Goal: Task Accomplishment & Management: Manage account settings

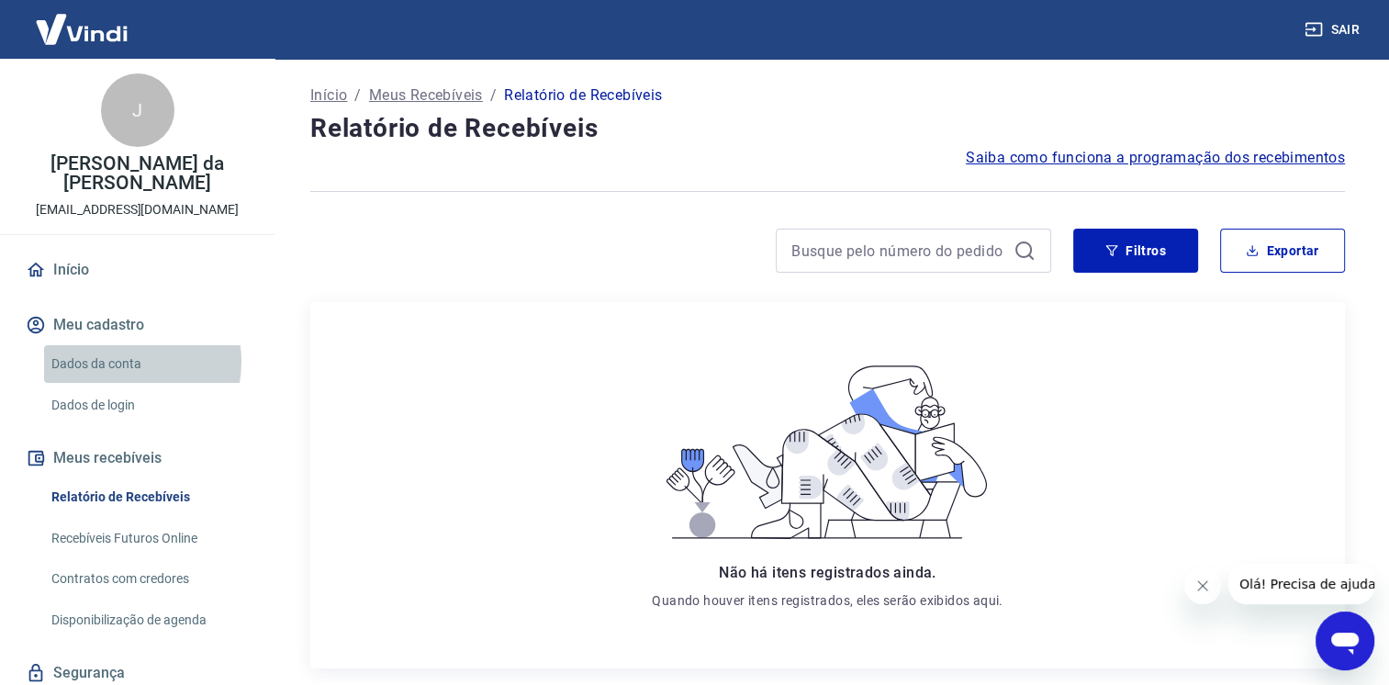
click at [120, 362] on link "Dados da conta" at bounding box center [148, 364] width 208 height 38
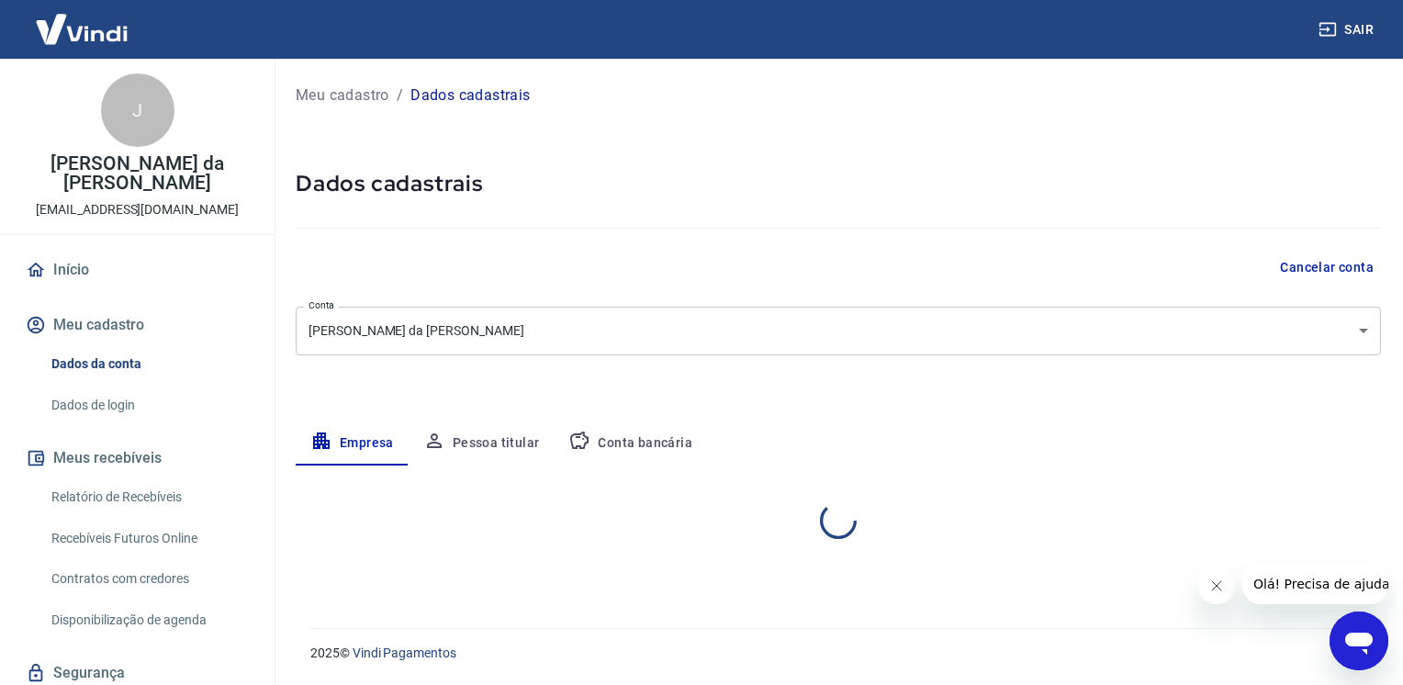
select select "RJ"
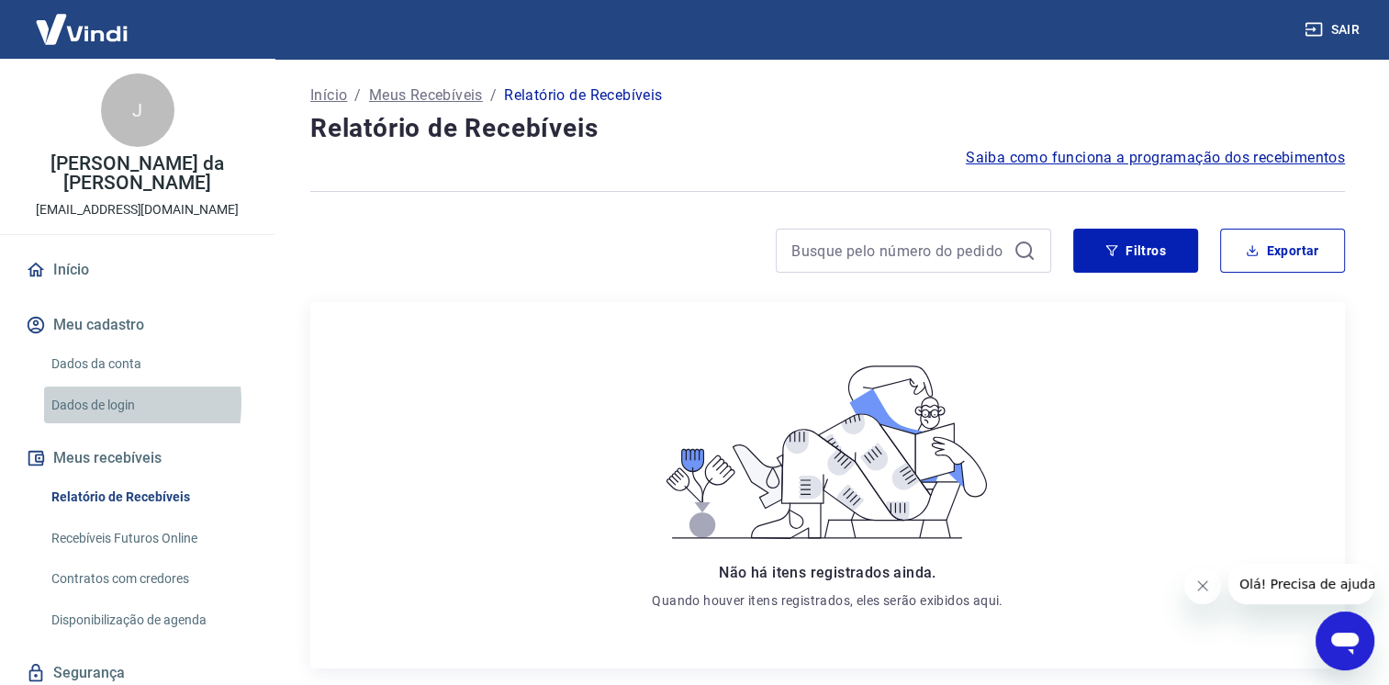
click at [81, 402] on link "Dados de login" at bounding box center [148, 406] width 208 height 38
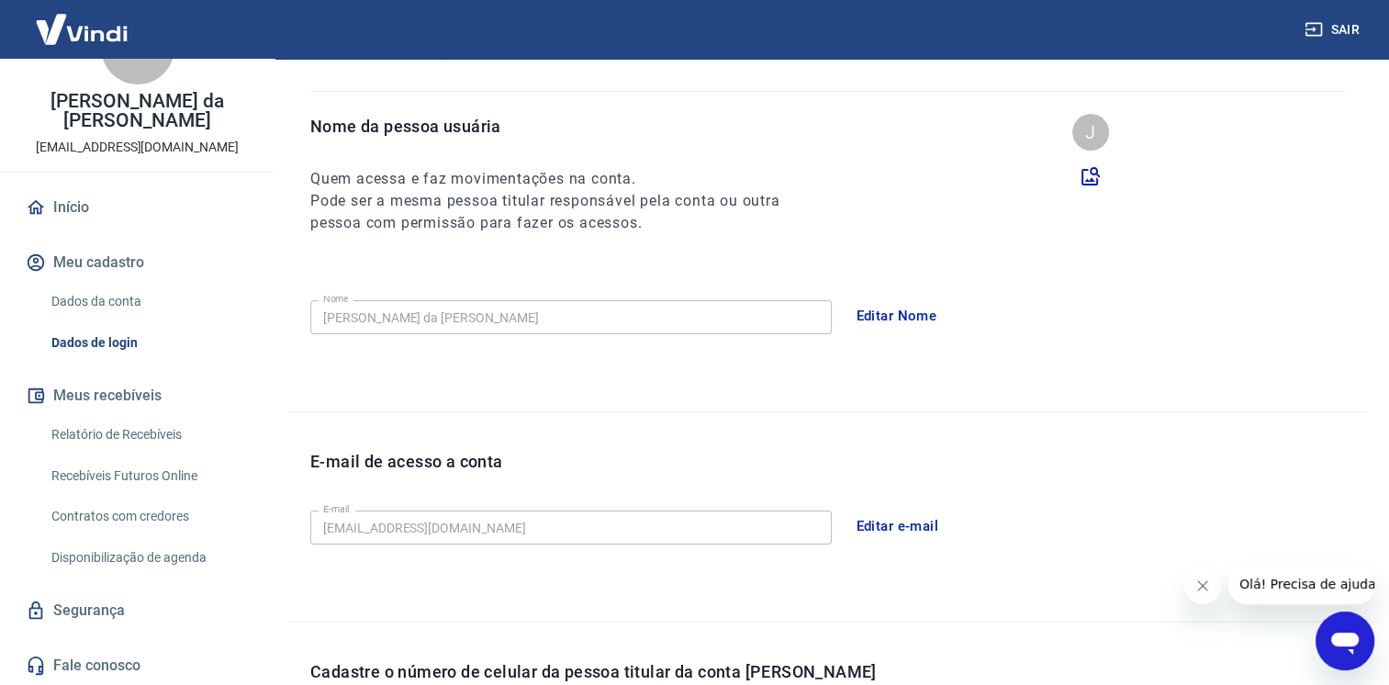
scroll to position [122, 0]
